Goal: Information Seeking & Learning: Learn about a topic

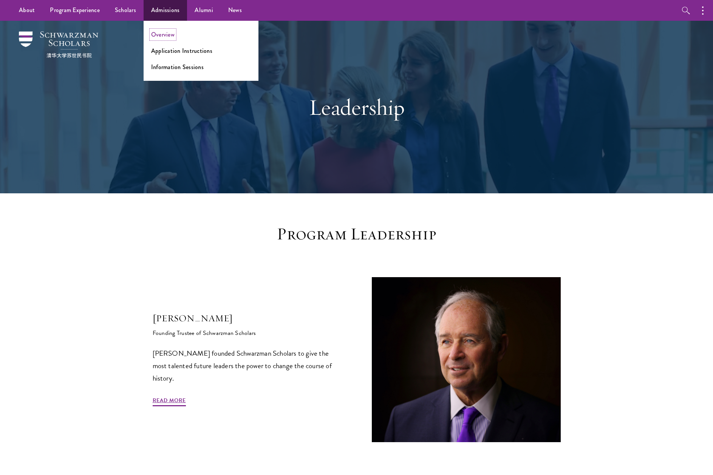
click at [167, 35] on link "Overview" at bounding box center [162, 34] width 23 height 9
click at [169, 13] on link "Admissions" at bounding box center [166, 10] width 44 height 21
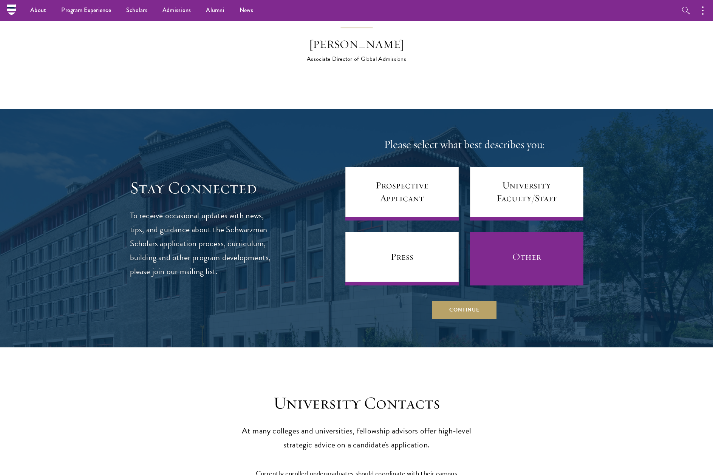
scroll to position [2709, 0]
